Goal: Navigation & Orientation: Find specific page/section

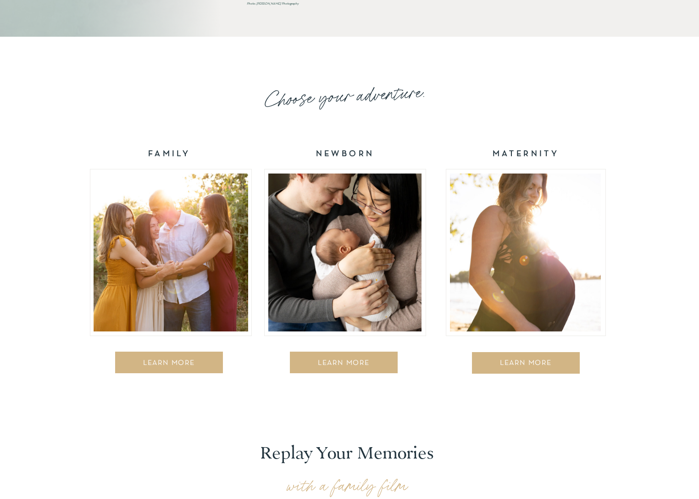
scroll to position [1429, 0]
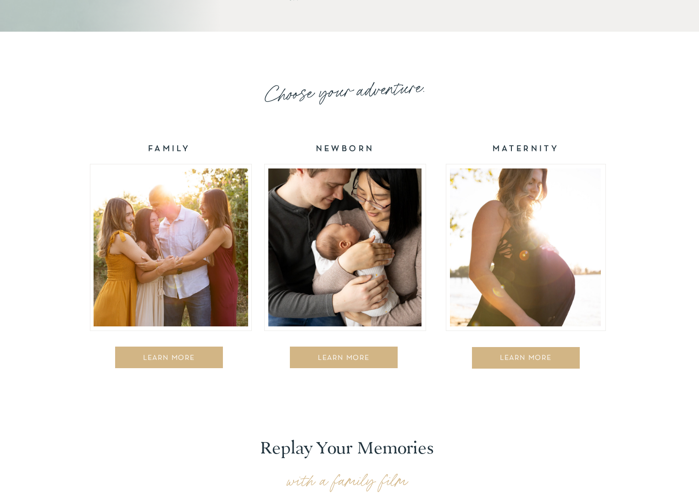
click at [226, 232] on div at bounding box center [171, 247] width 155 height 158
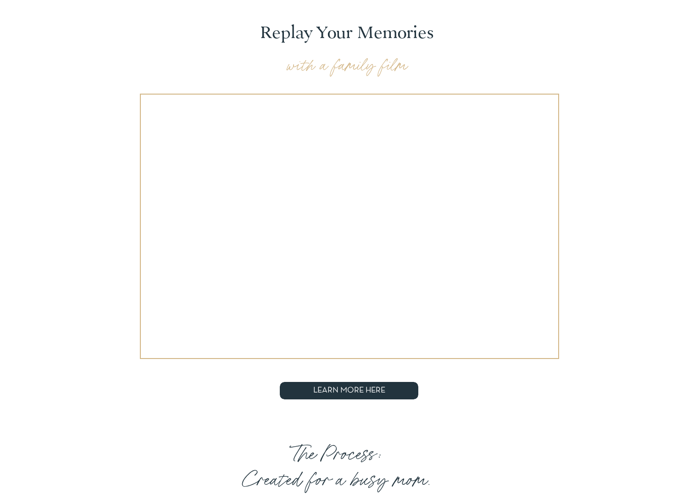
scroll to position [1320, 0]
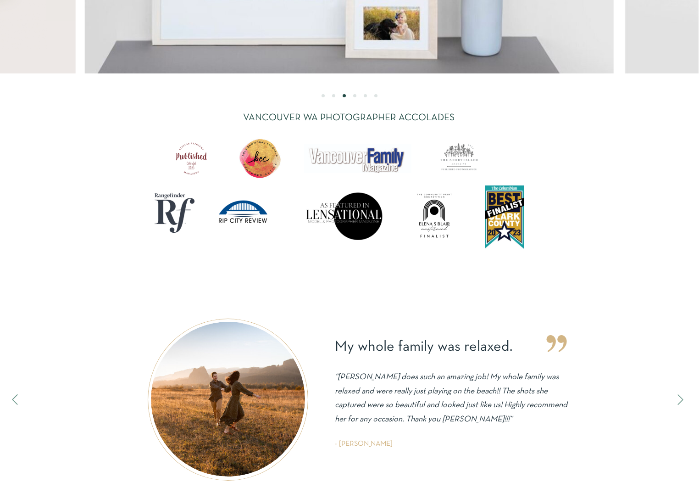
scroll to position [2918, 0]
